Goal: Task Accomplishment & Management: Manage account settings

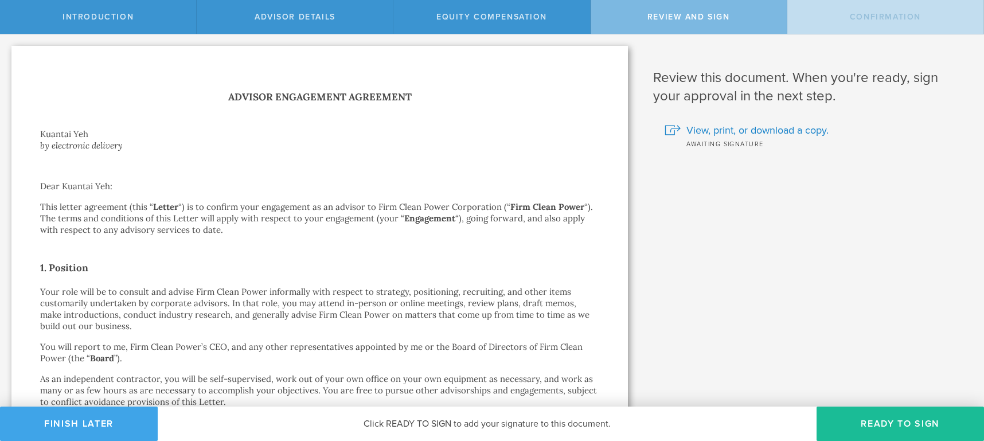
click at [86, 422] on button "Finish Later" at bounding box center [79, 423] width 158 height 34
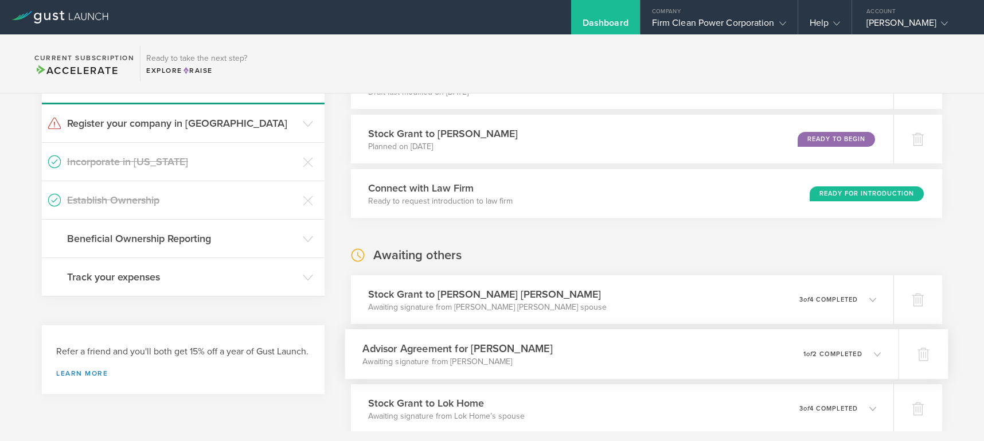
scroll to position [327, 0]
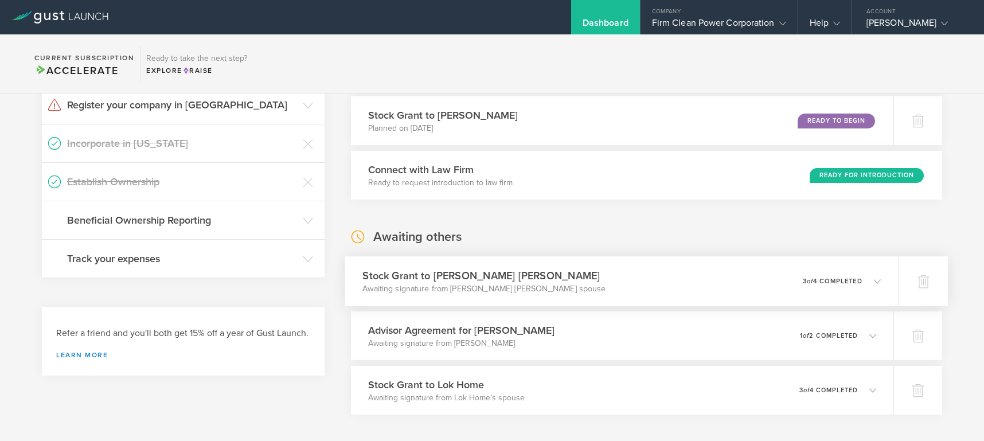
click at [874, 279] on icon at bounding box center [877, 280] width 7 height 7
